Goal: Task Accomplishment & Management: Manage account settings

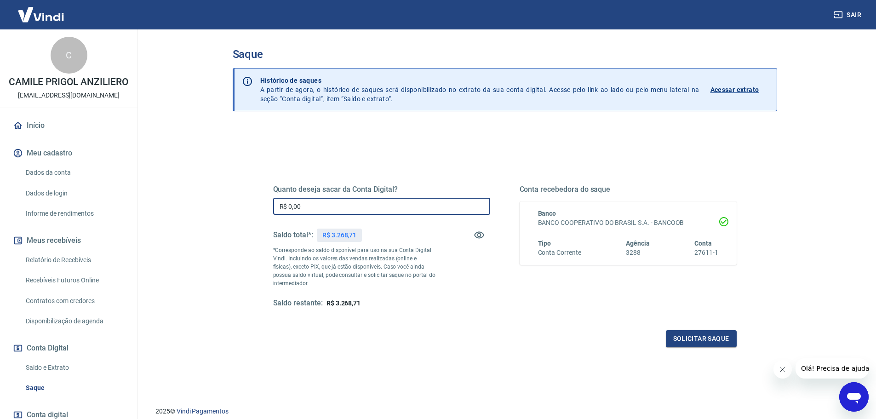
click at [311, 209] on input "R$ 0,00" at bounding box center [381, 206] width 217 height 17
type input "R$ 3.268,71"
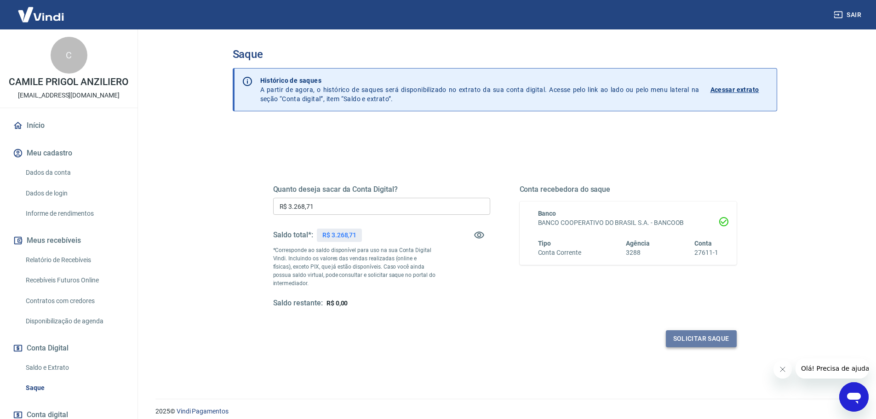
click at [689, 339] on button "Solicitar saque" at bounding box center [701, 338] width 71 height 17
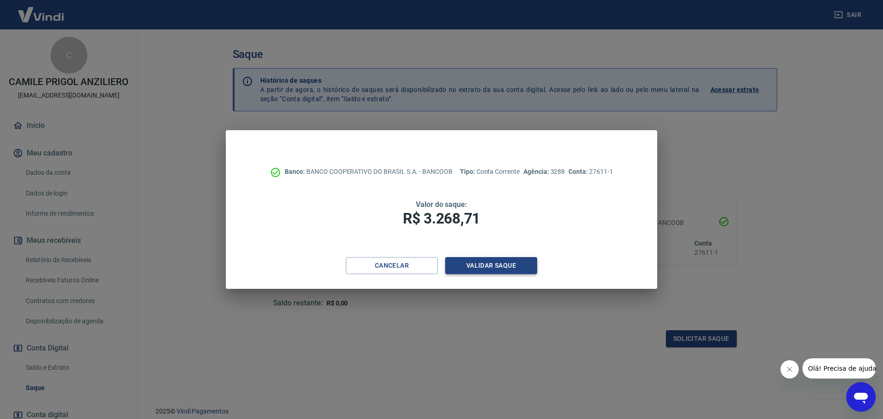
click at [510, 265] on button "Validar saque" at bounding box center [491, 265] width 92 height 17
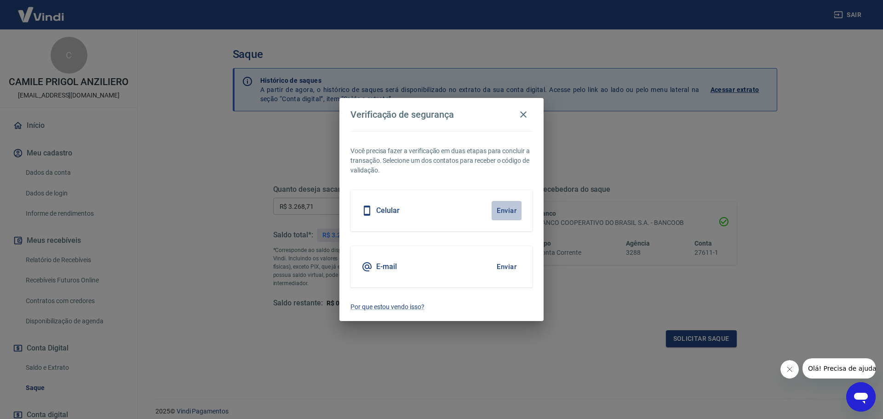
click at [508, 209] on button "Enviar" at bounding box center [506, 210] width 30 height 19
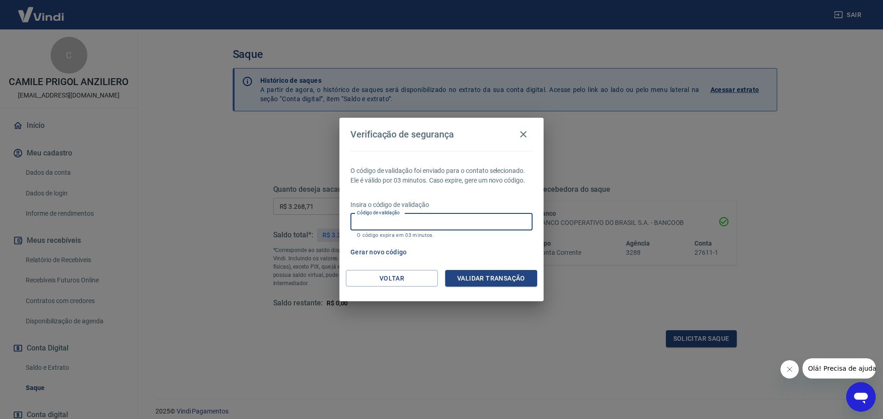
click at [389, 225] on input "Código de validação" at bounding box center [441, 221] width 182 height 17
type input "112142"
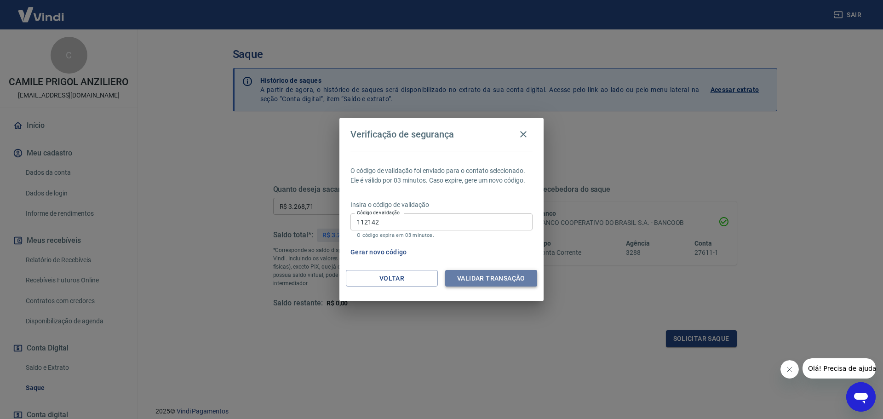
click at [497, 274] on button "Validar transação" at bounding box center [491, 278] width 92 height 17
